Goal: Communication & Community: Answer question/provide support

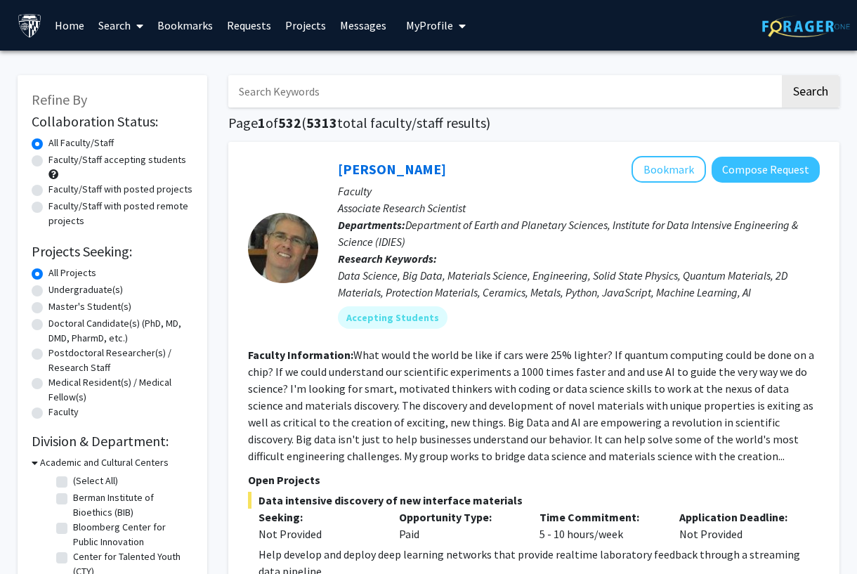
click at [352, 15] on link "Messages" at bounding box center [363, 25] width 60 height 49
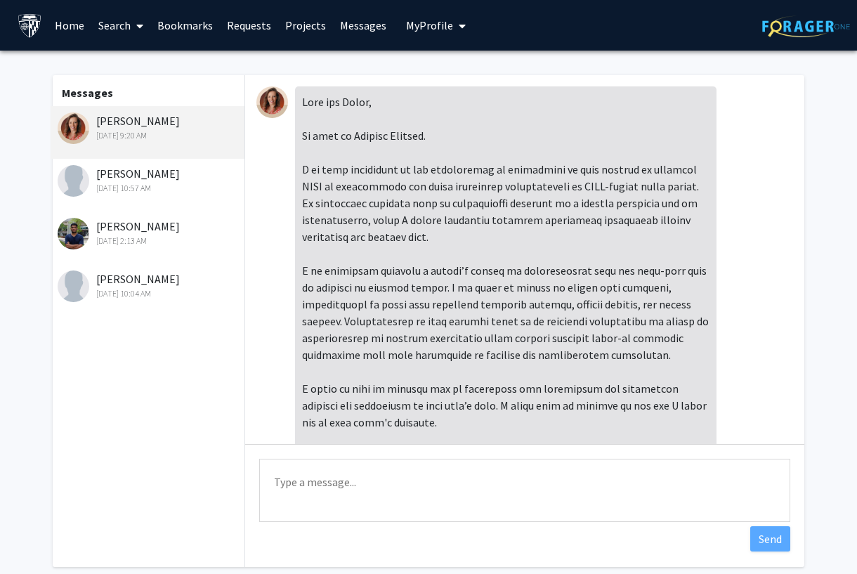
click at [126, 117] on div "[PERSON_NAME] [DATE] 9:20 AM" at bounding box center [149, 127] width 183 height 30
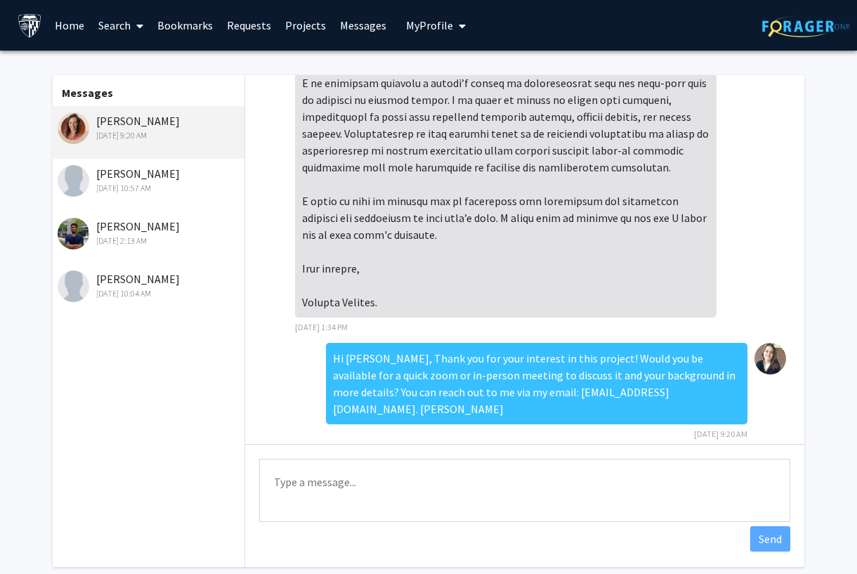
click at [55, 31] on link "Home" at bounding box center [70, 25] width 44 height 49
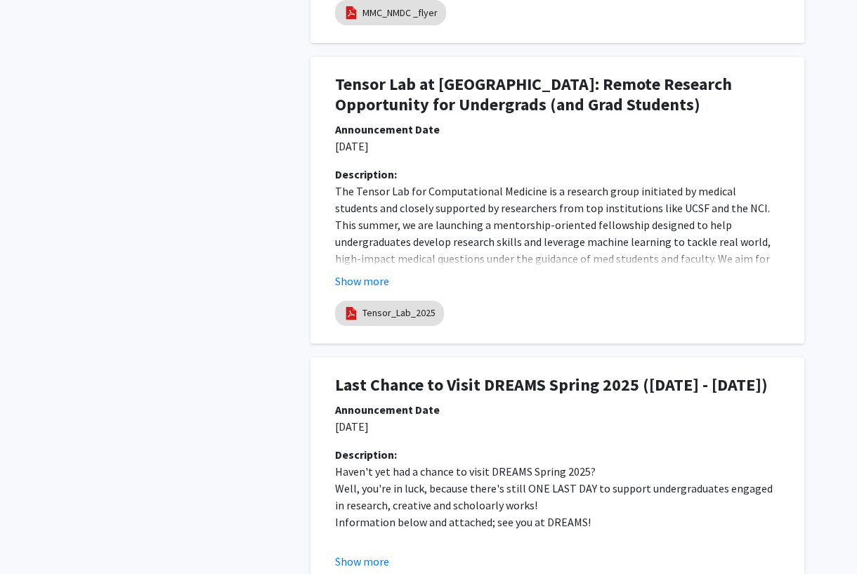
scroll to position [1335, 0]
